Goal: Transaction & Acquisition: Download file/media

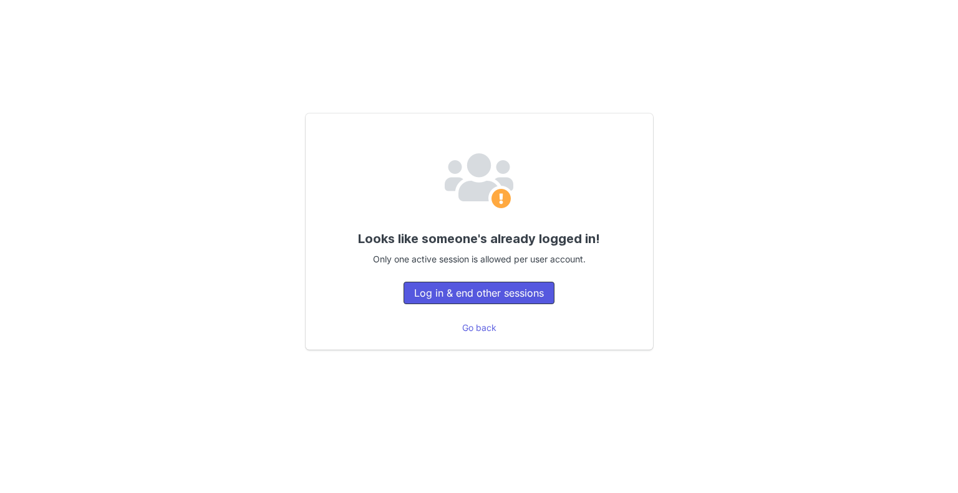
click at [452, 294] on button "Log in & end other sessions" at bounding box center [478, 293] width 151 height 22
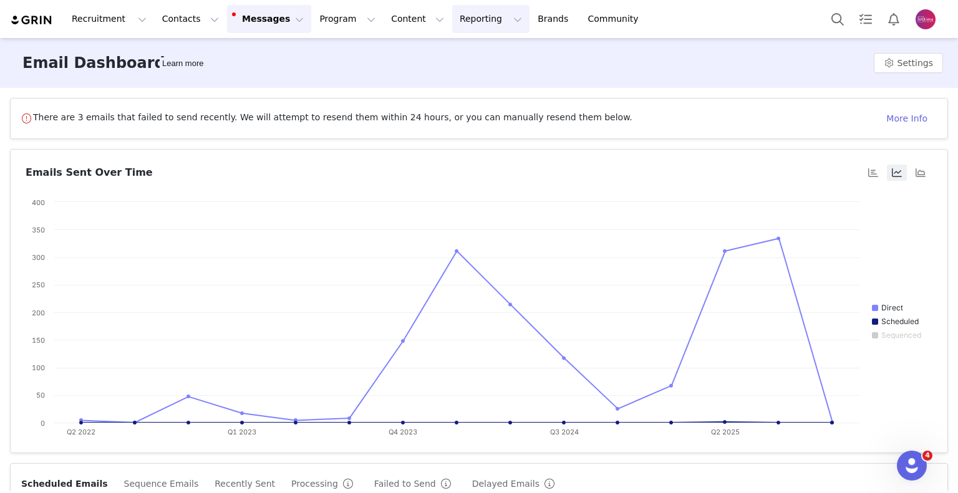
click at [452, 14] on button "Reporting Reporting" at bounding box center [490, 19] width 77 height 28
click at [383, 12] on button "Content Content" at bounding box center [417, 19] width 68 height 28
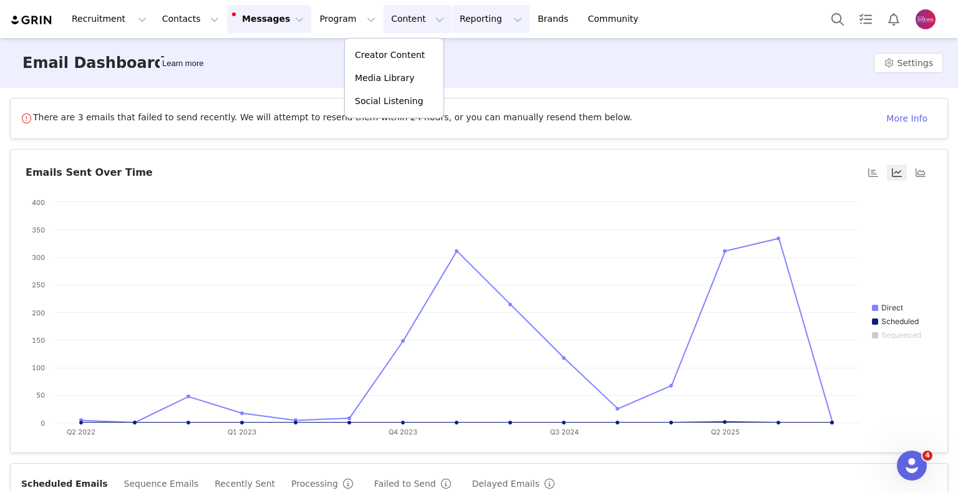
click at [452, 16] on button "Reporting Reporting" at bounding box center [490, 19] width 77 height 28
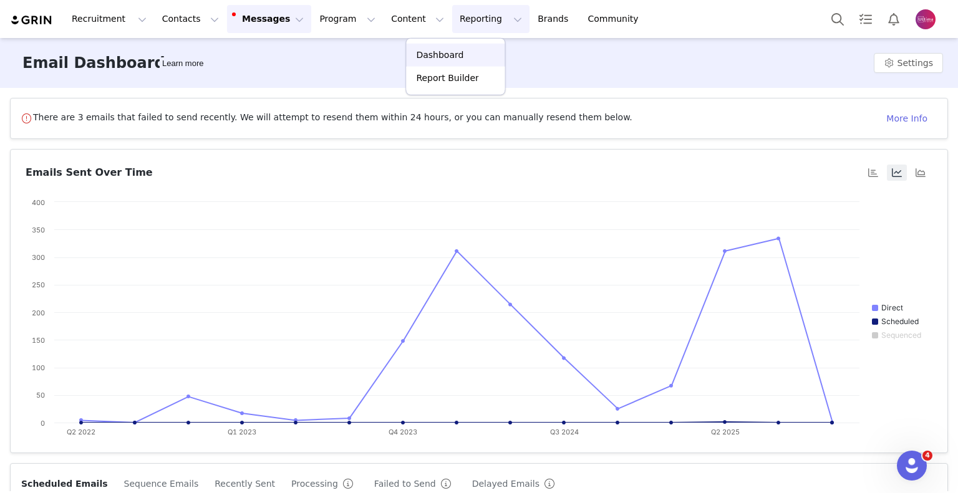
click at [436, 57] on p "Dashboard" at bounding box center [439, 55] width 47 height 13
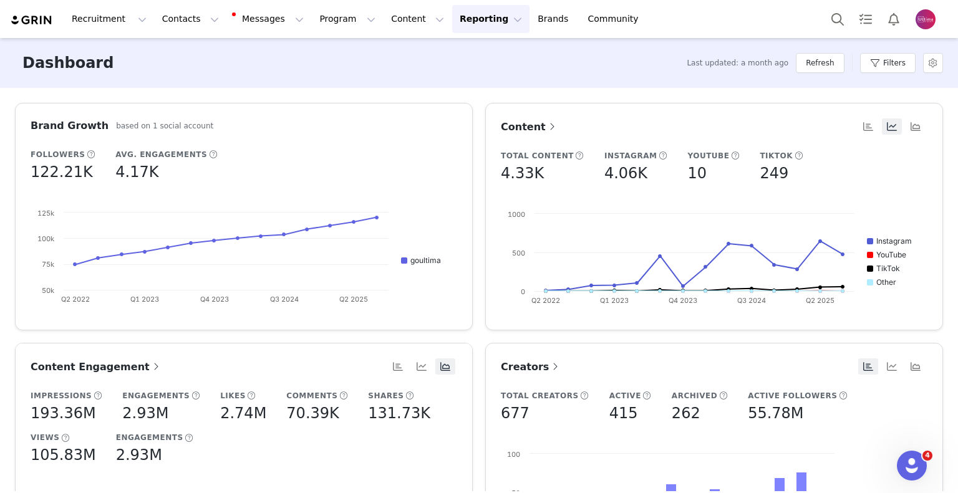
click at [461, 19] on button "Reporting Reporting" at bounding box center [490, 19] width 77 height 28
click at [451, 75] on p "Report Builder" at bounding box center [447, 78] width 62 height 13
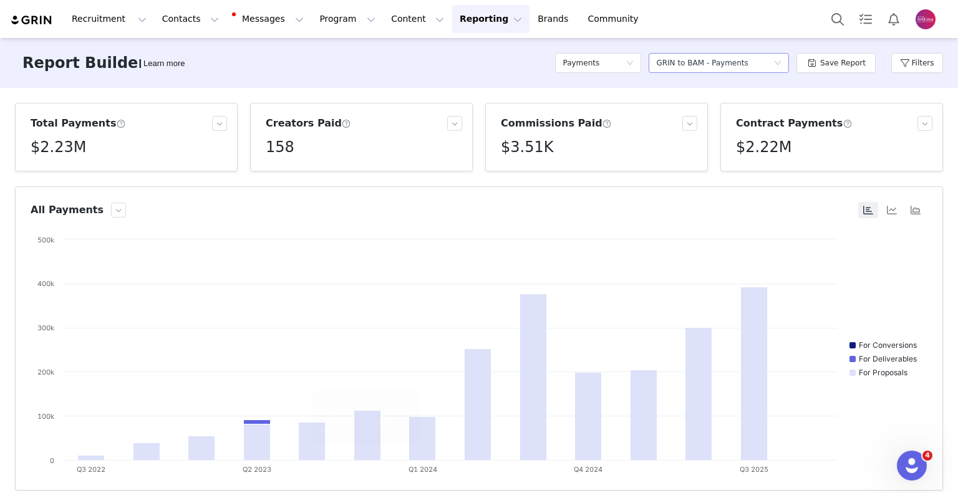
click at [716, 67] on div "GRIN to BAM - Payments" at bounding box center [702, 63] width 92 height 19
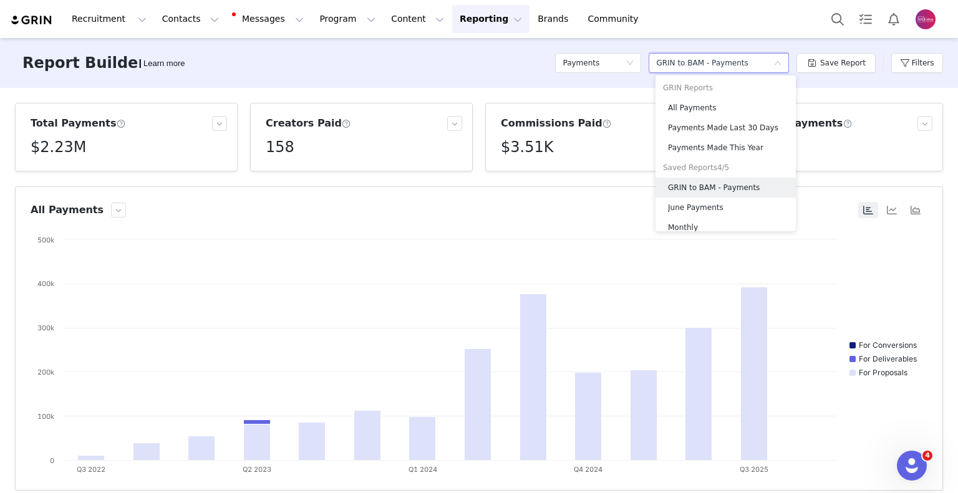
click at [714, 67] on div "GRIN to BAM - Payments" at bounding box center [702, 63] width 92 height 19
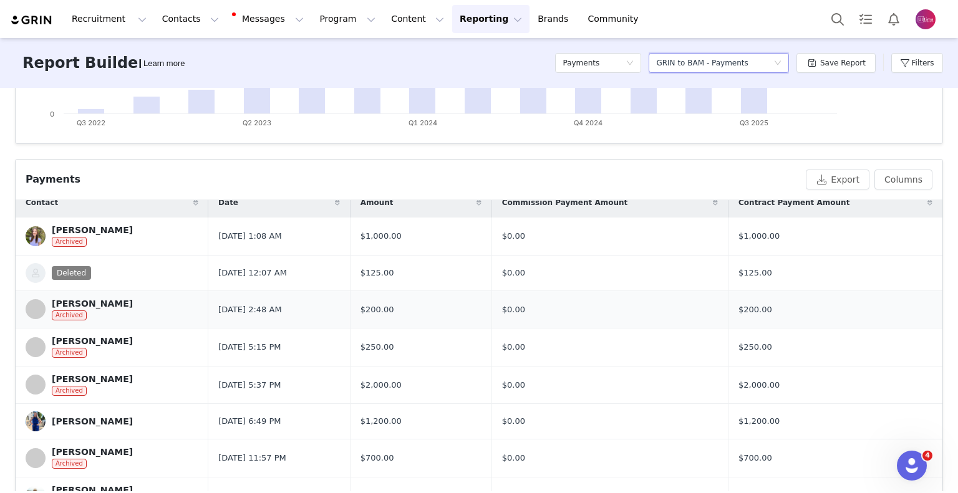
scroll to position [14, 0]
click at [840, 174] on button "Export" at bounding box center [838, 180] width 64 height 20
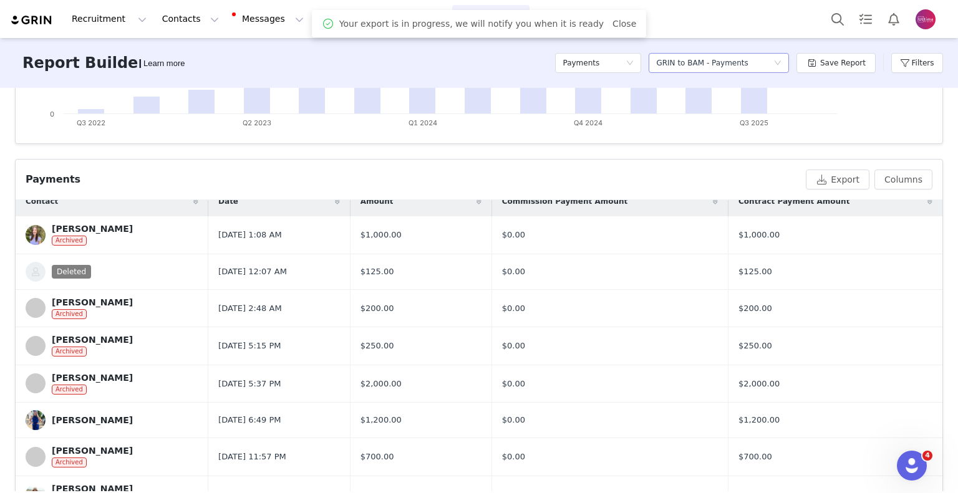
click at [713, 61] on div "GRIN to BAM - Payments" at bounding box center [702, 63] width 92 height 19
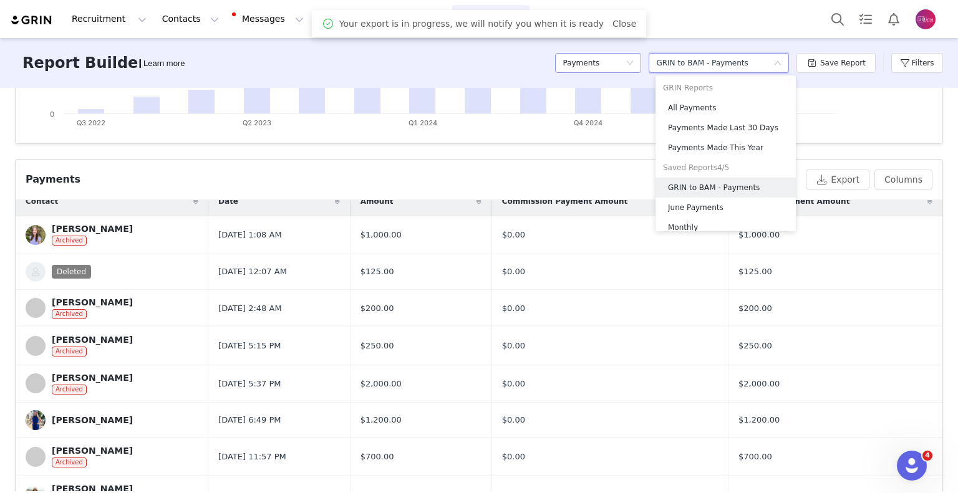
click at [634, 65] on icon "icon: down" at bounding box center [629, 62] width 7 height 7
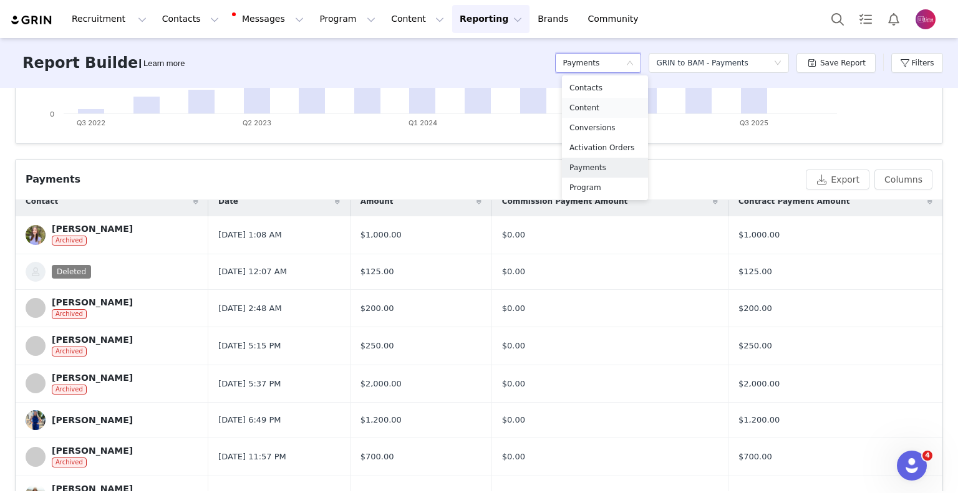
click at [599, 98] on li "Content" at bounding box center [605, 108] width 86 height 20
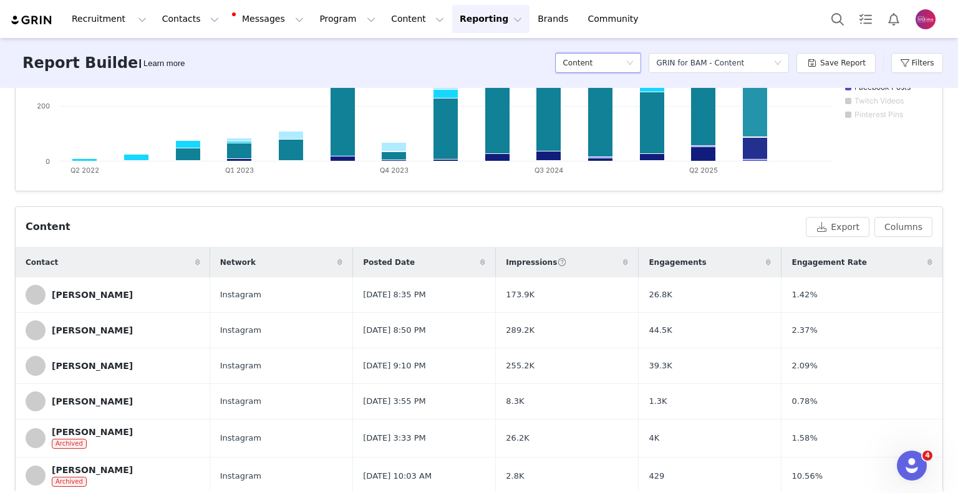
scroll to position [307, 0]
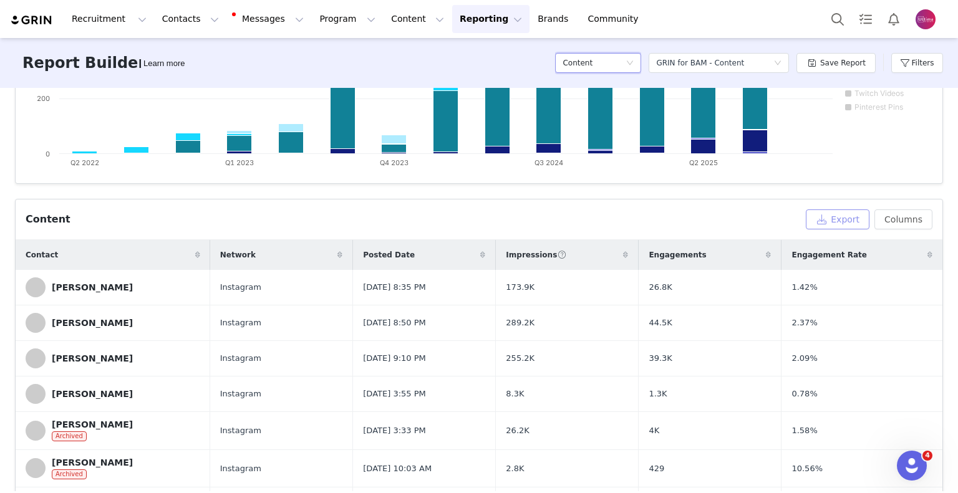
click at [831, 221] on button "Export" at bounding box center [838, 220] width 64 height 20
click at [616, 63] on div "Content" at bounding box center [593, 63] width 63 height 19
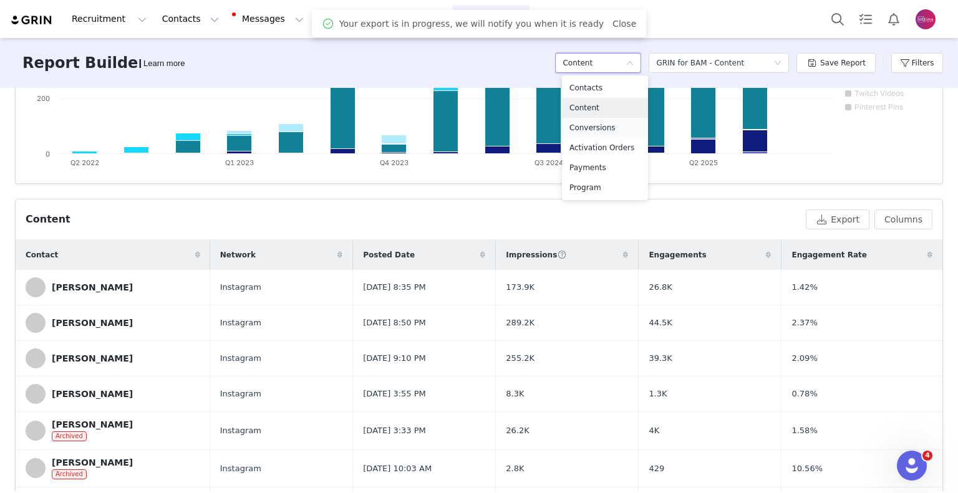
click at [590, 127] on h5 "Conversions" at bounding box center [604, 128] width 71 height 14
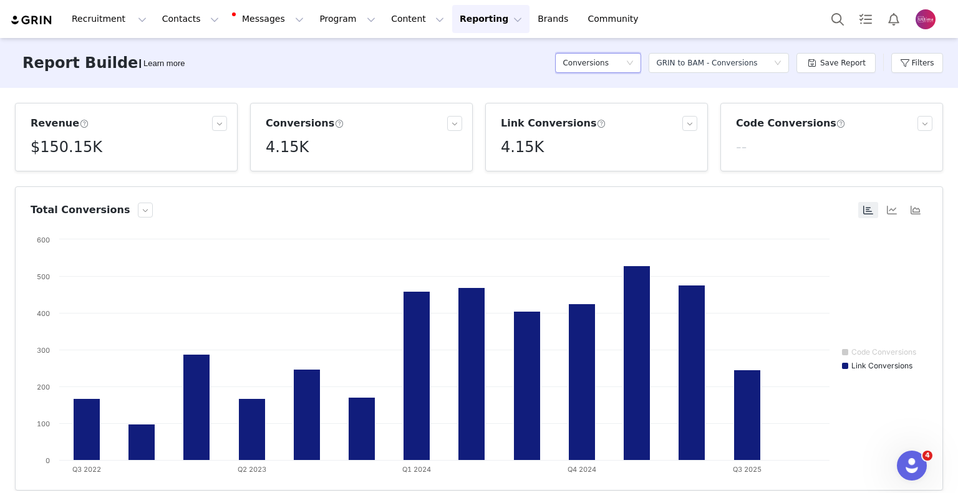
scroll to position [95, 0]
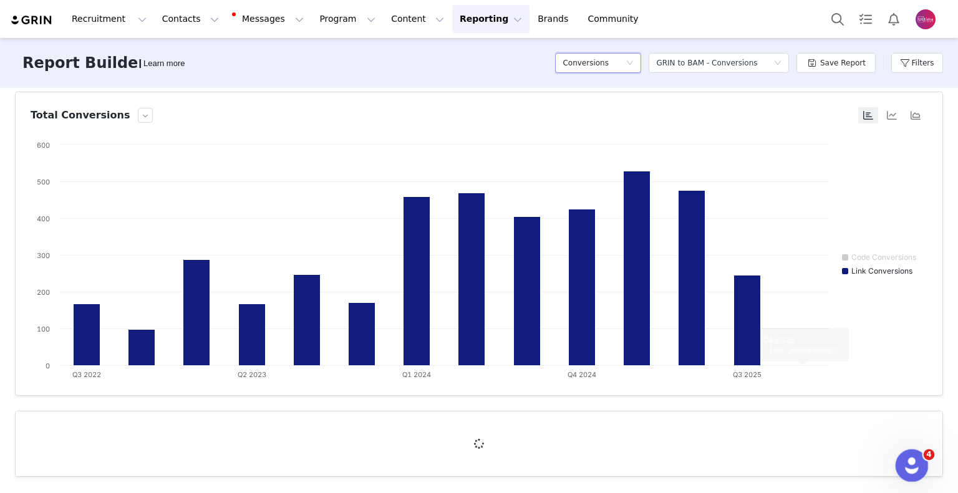
click at [897, 453] on body "Recruitment Recruitment Creator Search Curated Lists Landing Pages Web Extensio…" at bounding box center [479, 246] width 958 height 493
click at [905, 459] on icon "Open Intercom Messenger" at bounding box center [910, 464] width 21 height 21
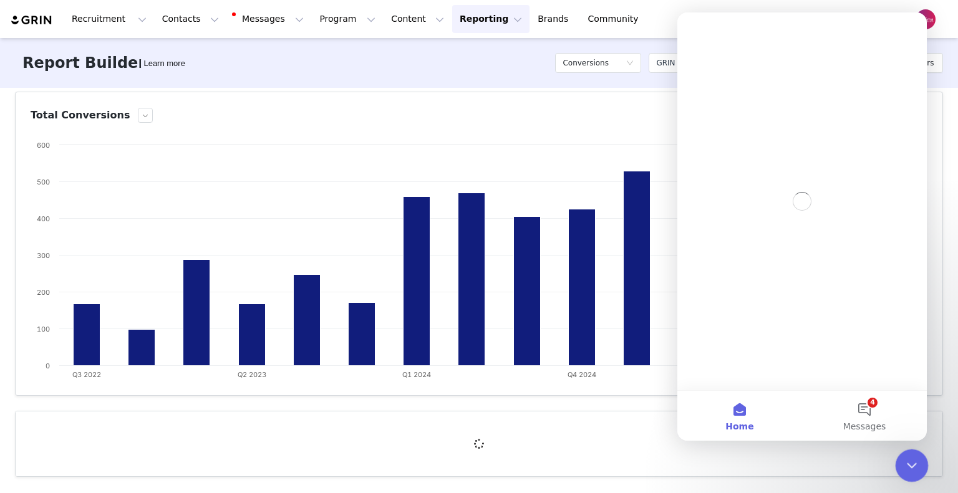
scroll to position [0, 0]
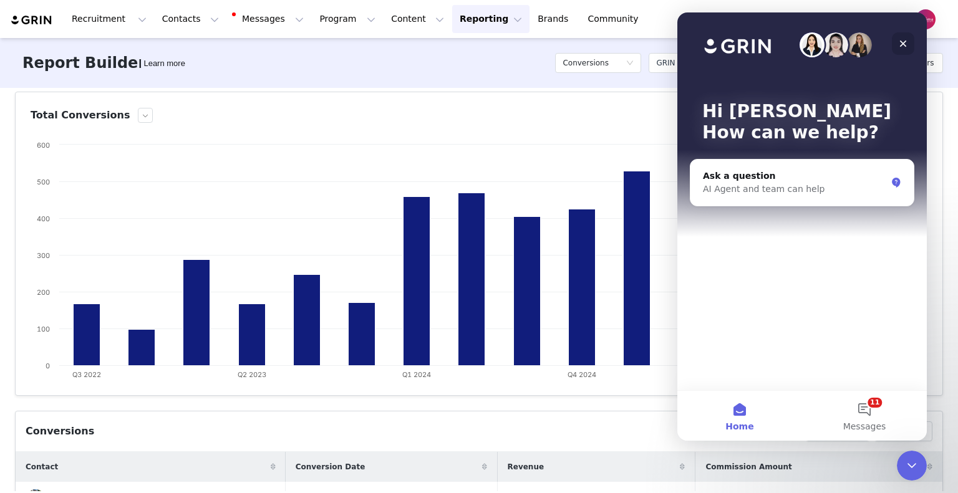
click at [904, 41] on icon "Close" at bounding box center [903, 44] width 10 height 10
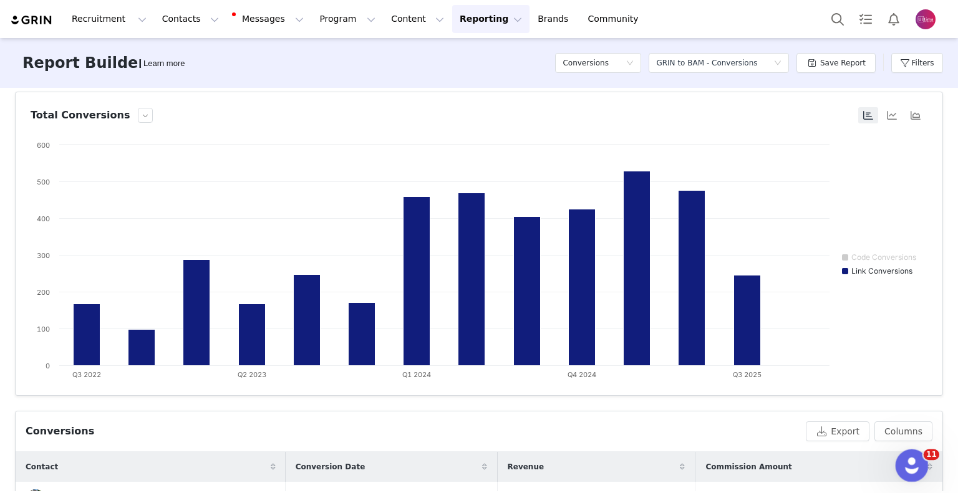
click at [909, 464] on icon "Open Intercom Messenger" at bounding box center [910, 464] width 21 height 21
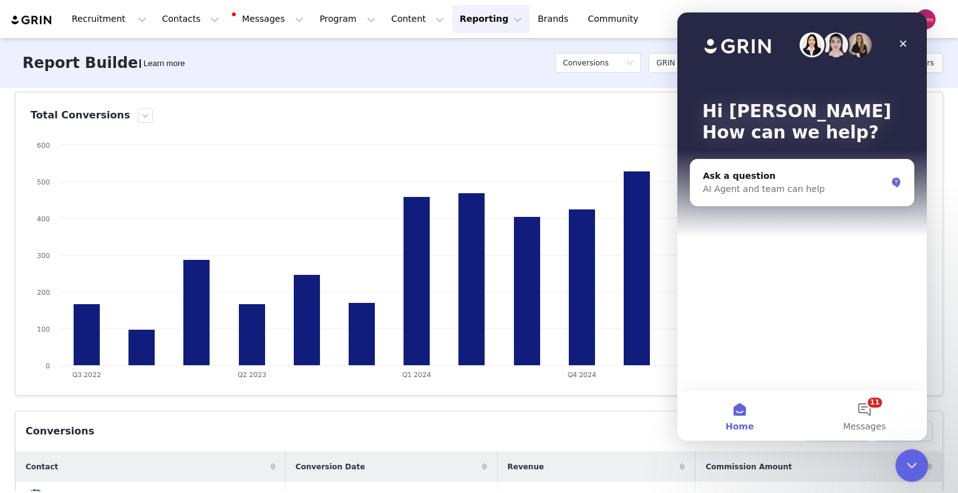
click at [910, 464] on icon "Close Intercom Messenger" at bounding box center [909, 463] width 15 height 15
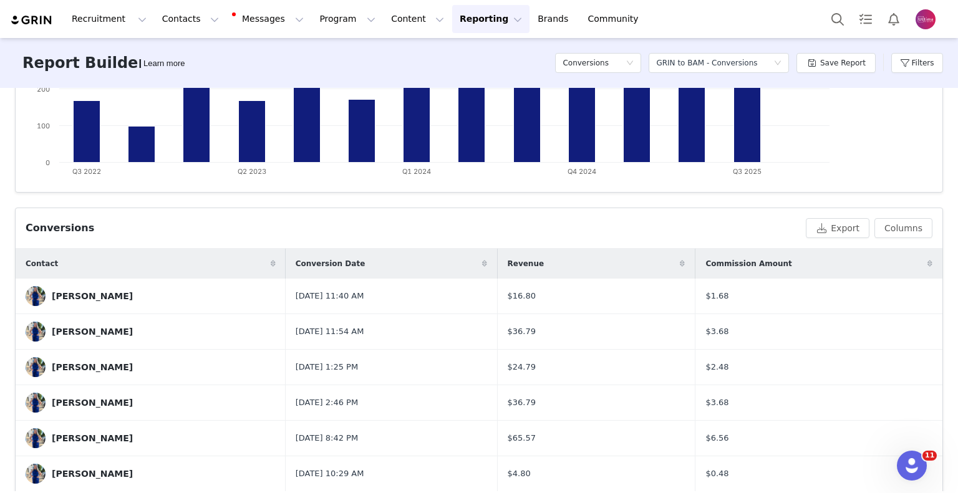
scroll to position [311, 0]
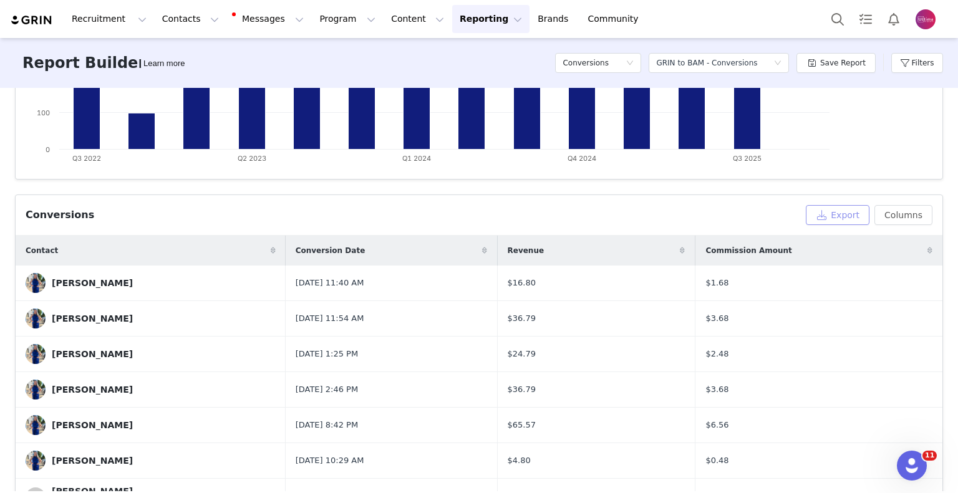
click at [837, 218] on button "Export" at bounding box center [838, 215] width 64 height 20
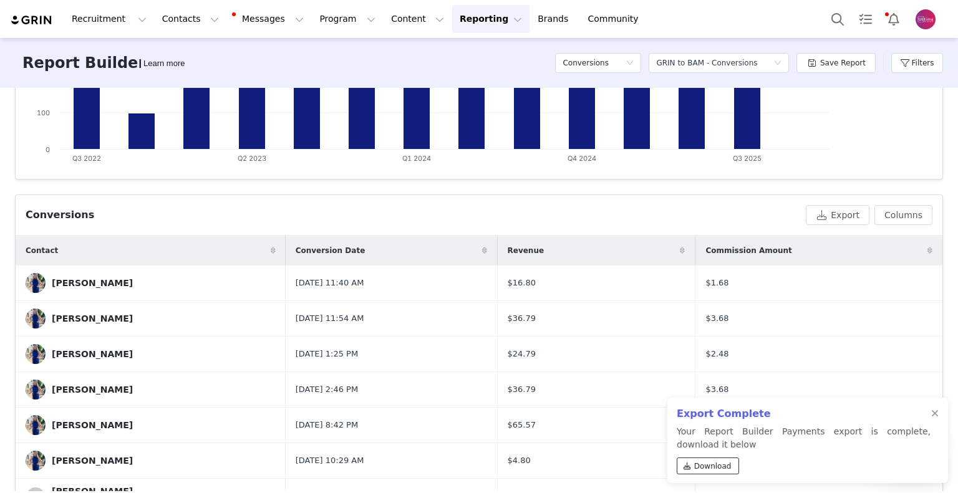
click at [709, 461] on span "Download" at bounding box center [712, 466] width 37 height 11
click at [937, 414] on div at bounding box center [934, 414] width 7 height 10
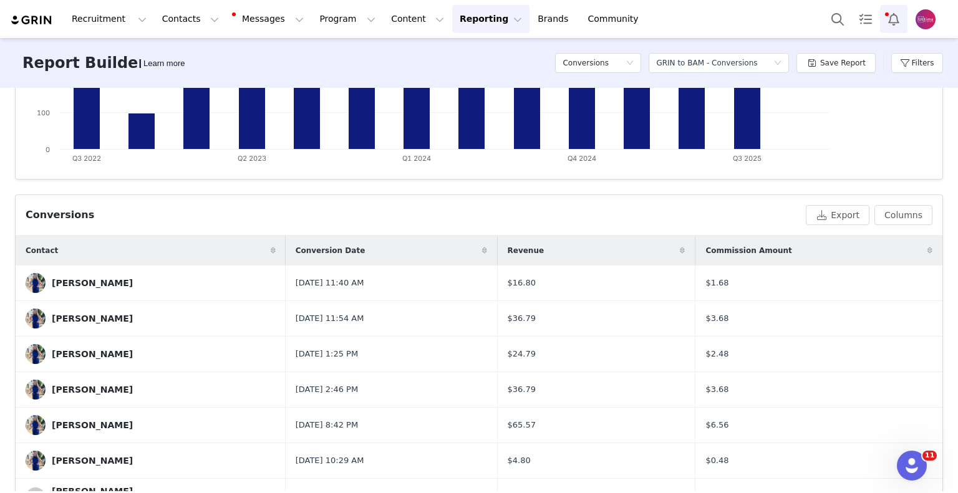
click at [892, 21] on button "Notifications" at bounding box center [893, 19] width 27 height 28
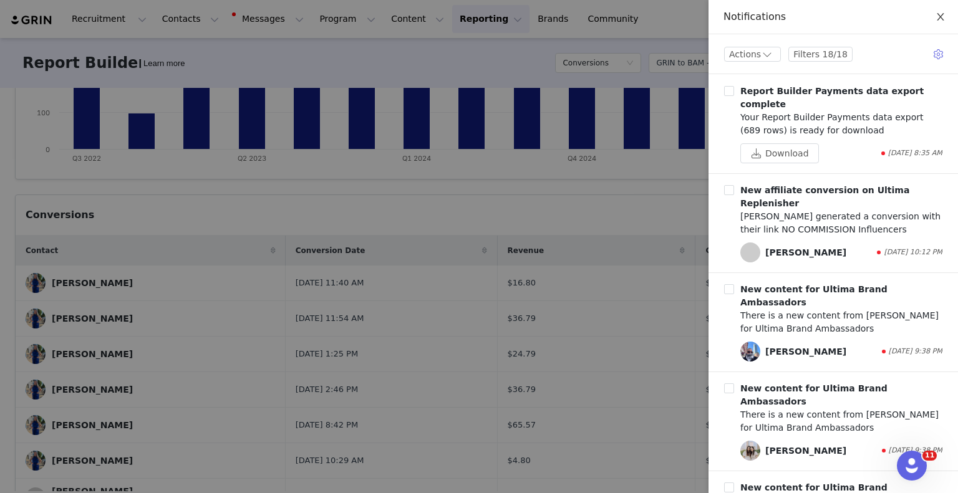
click at [942, 19] on icon "icon: close" at bounding box center [940, 17] width 10 height 10
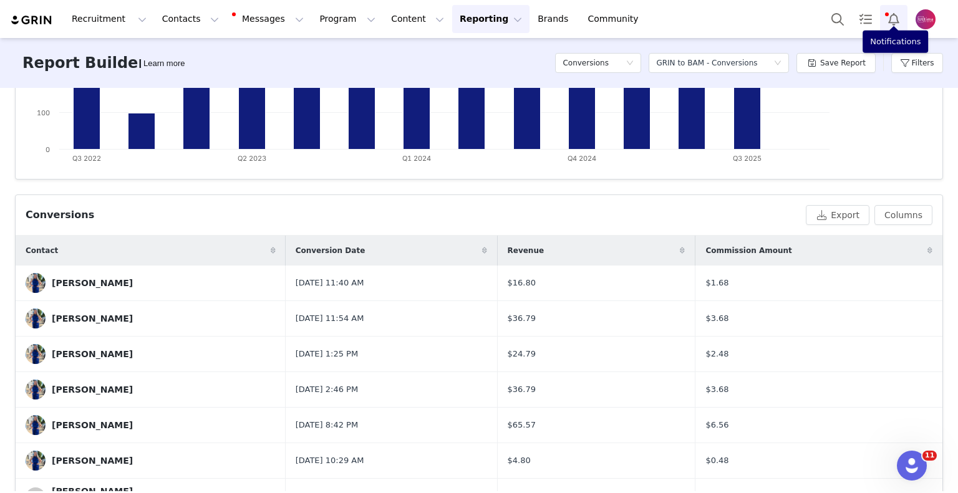
click at [888, 14] on button "Notifications" at bounding box center [893, 19] width 27 height 28
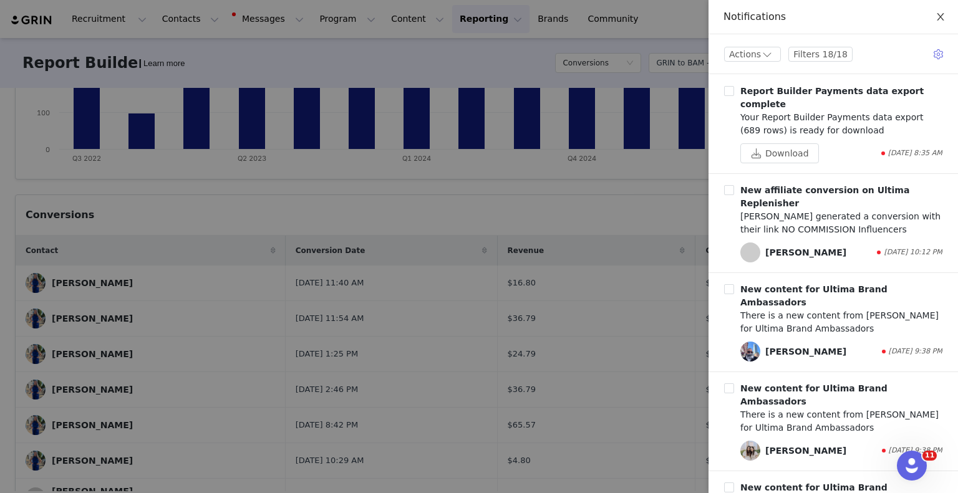
click at [939, 22] on button "Close" at bounding box center [940, 17] width 35 height 35
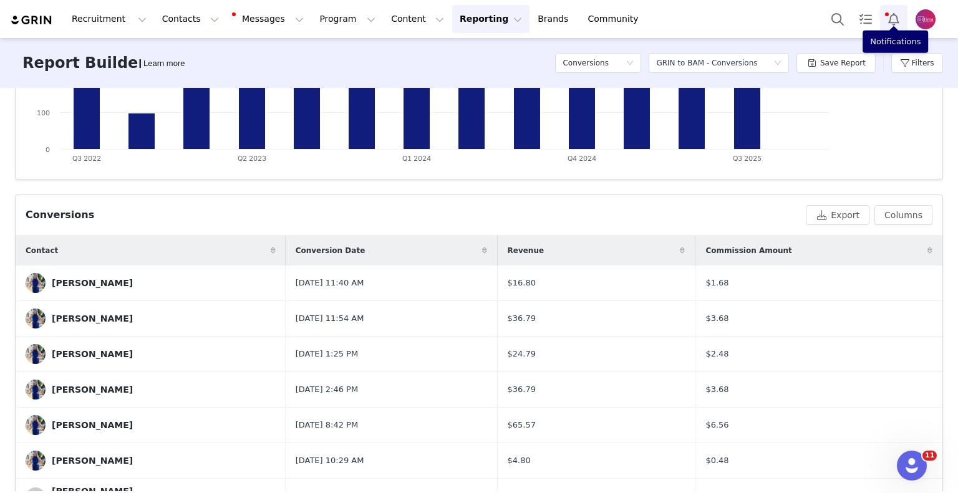
scroll to position [0, 0]
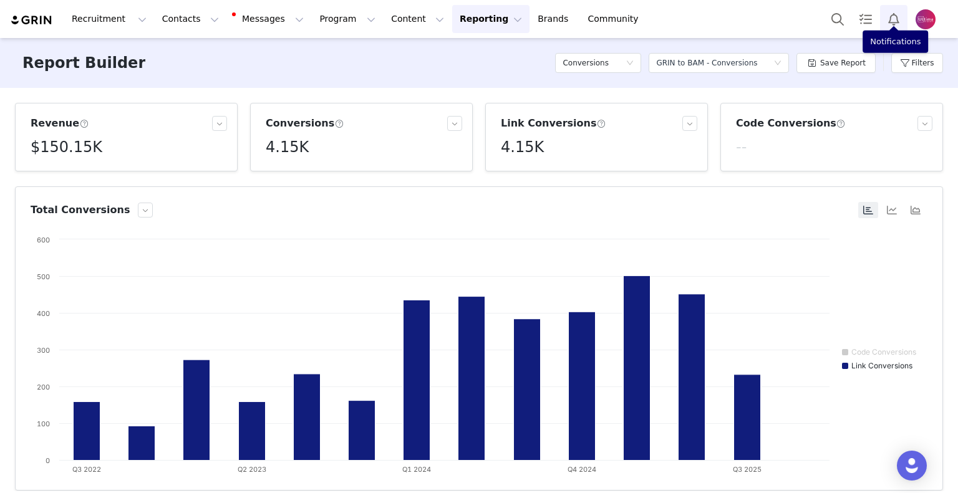
click at [890, 18] on button "Notifications" at bounding box center [893, 19] width 27 height 28
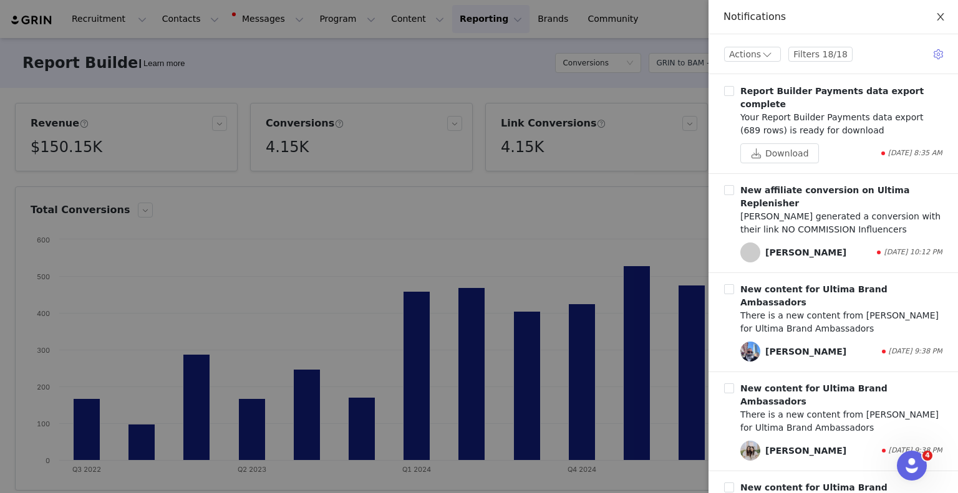
click at [942, 18] on icon "icon: close" at bounding box center [940, 17] width 10 height 10
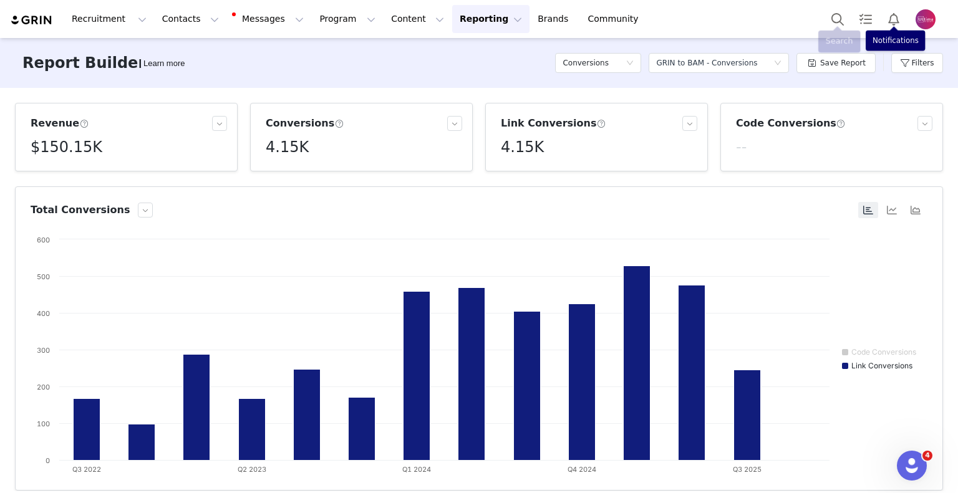
click at [775, 23] on div "Recruitment Recruitment Creator Search Curated Lists Landing Pages Web Extensio…" at bounding box center [479, 19] width 958 height 38
click at [892, 25] on button "Notifications" at bounding box center [893, 19] width 27 height 28
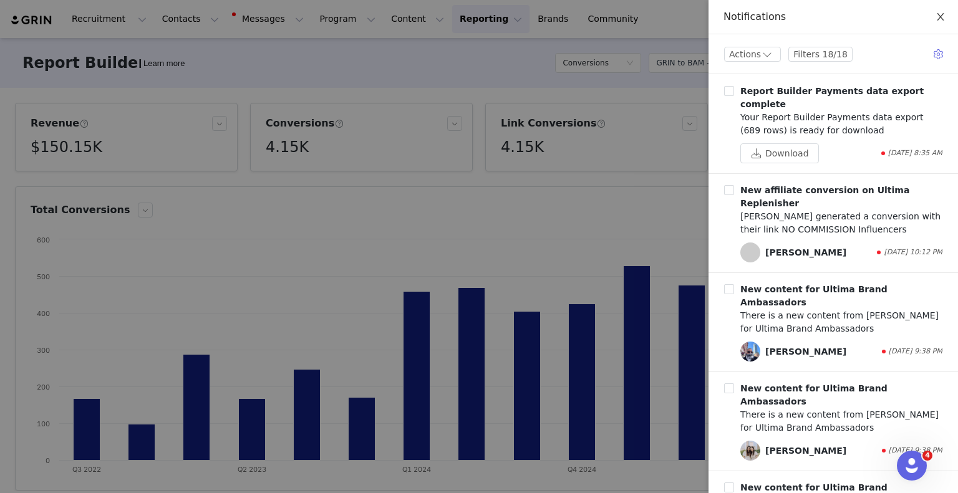
click at [944, 17] on icon "icon: close" at bounding box center [940, 17] width 10 height 10
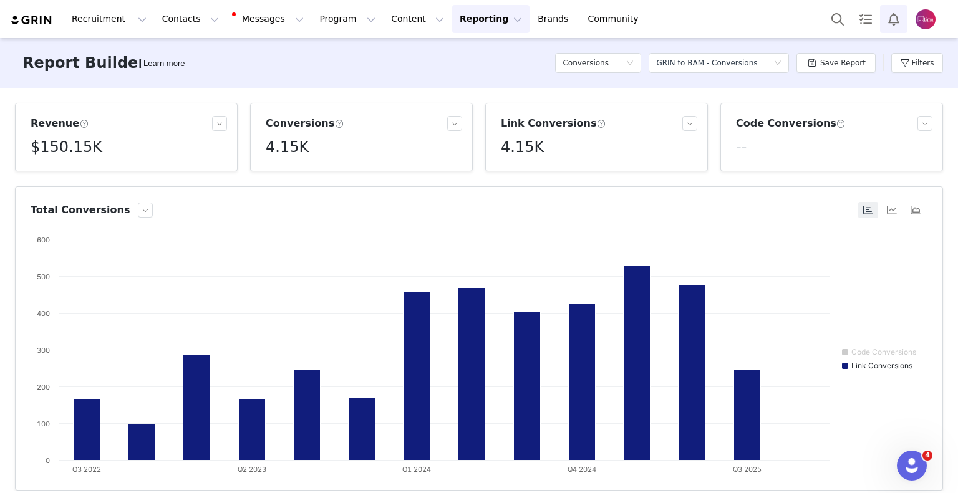
click at [895, 16] on button "Notifications" at bounding box center [893, 19] width 27 height 28
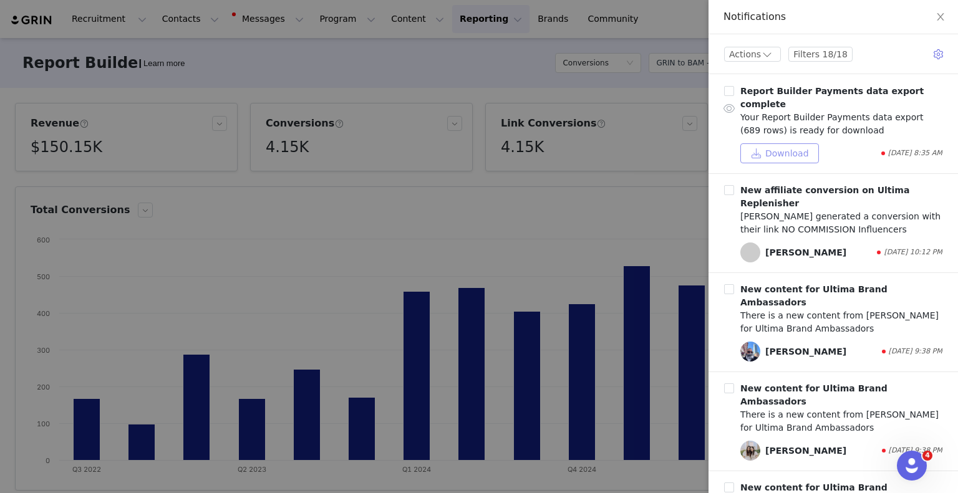
click at [779, 154] on button "Download" at bounding box center [779, 153] width 79 height 20
click at [933, 17] on button "Close" at bounding box center [940, 17] width 35 height 35
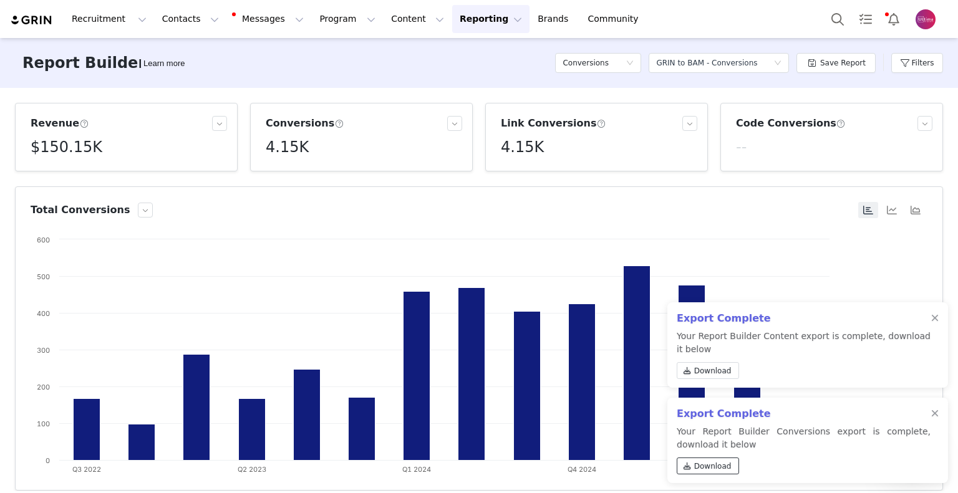
click at [711, 463] on span "Download" at bounding box center [712, 466] width 37 height 11
click at [697, 370] on span "Download" at bounding box center [712, 370] width 37 height 11
